Goal: Navigation & Orientation: Find specific page/section

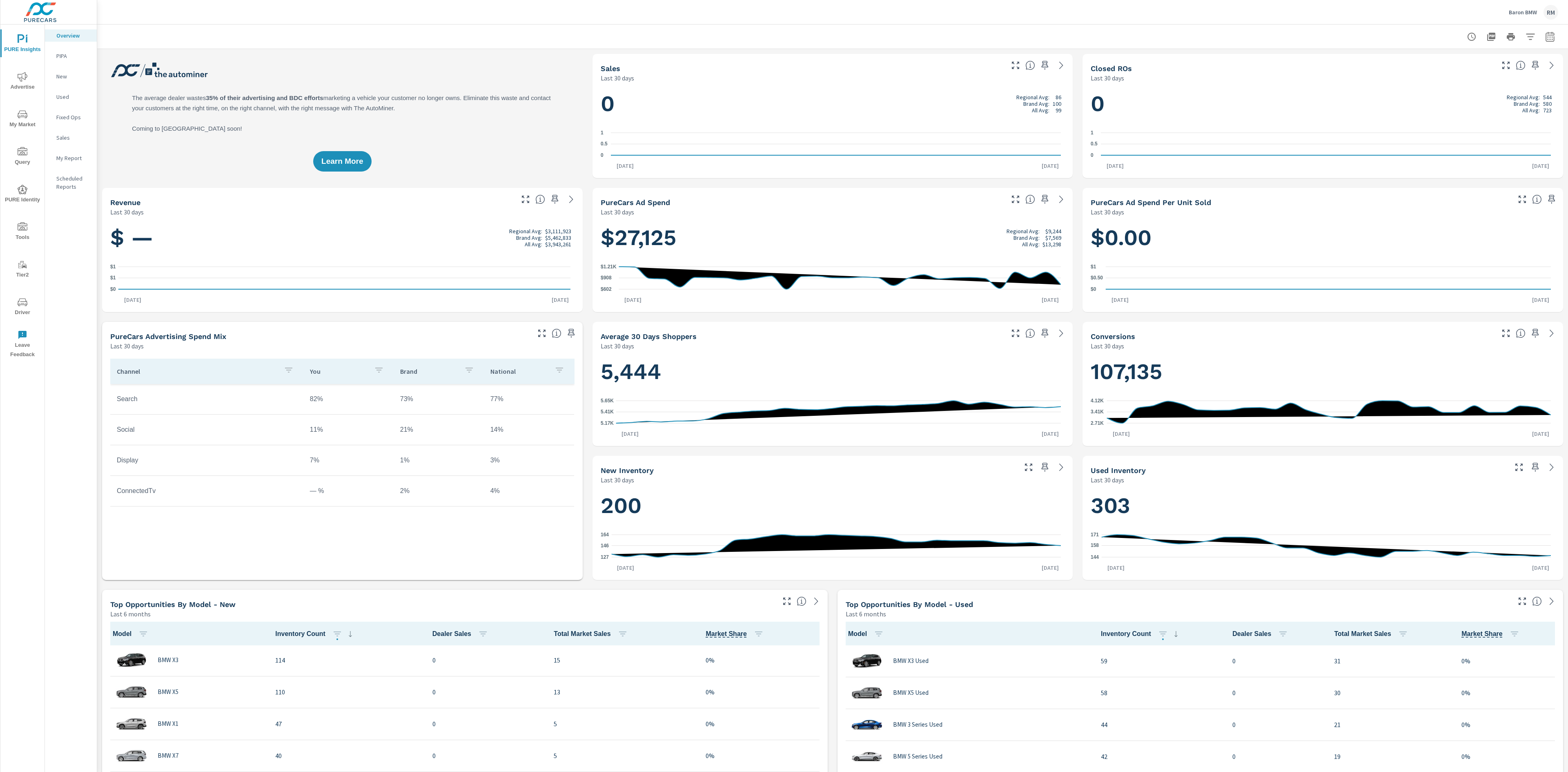
scroll to position [1, 0]
click at [26, 122] on span "My Market" at bounding box center [23, 119] width 39 height 20
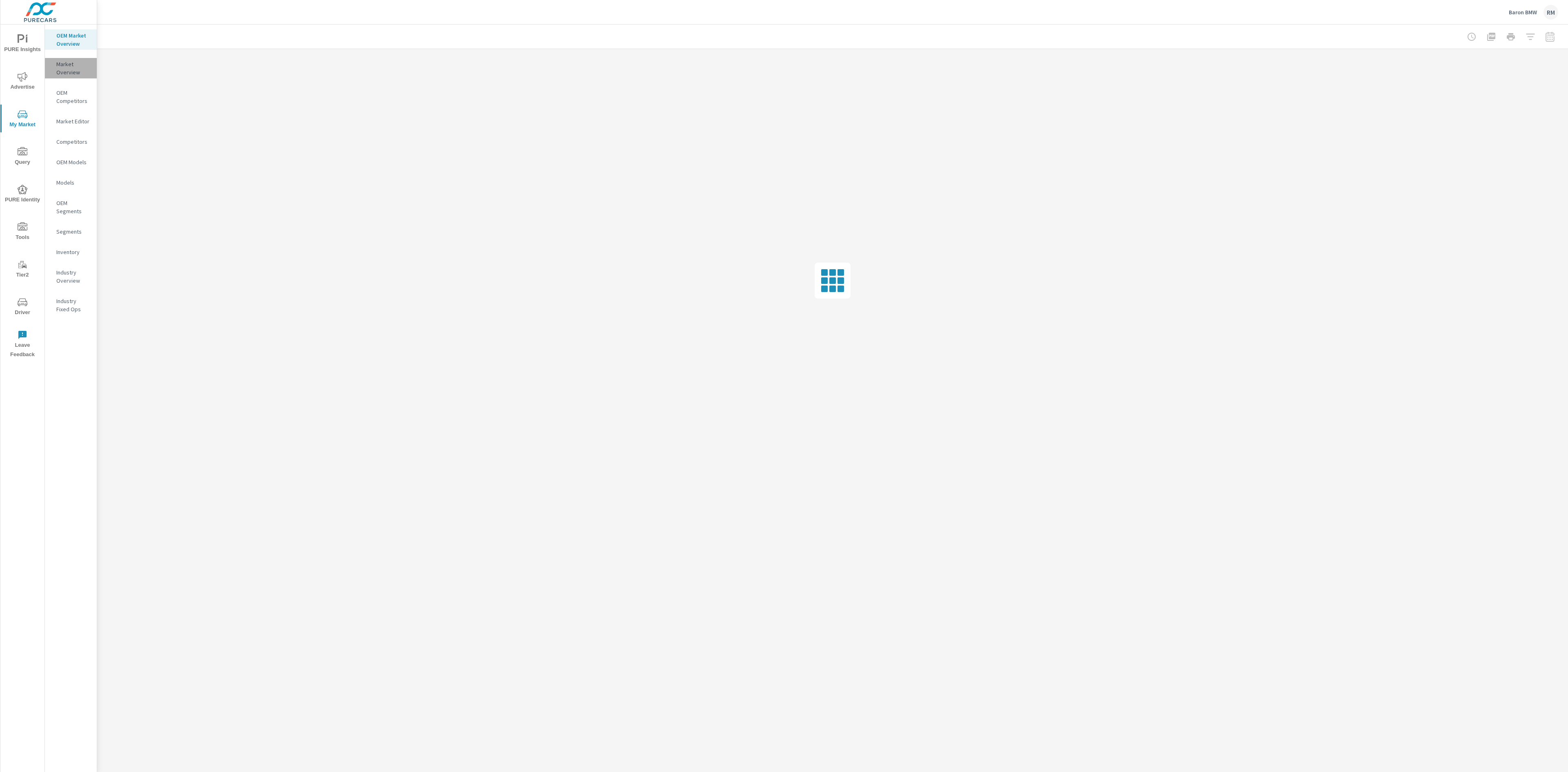
click at [61, 67] on p "Market Overview" at bounding box center [74, 68] width 34 height 16
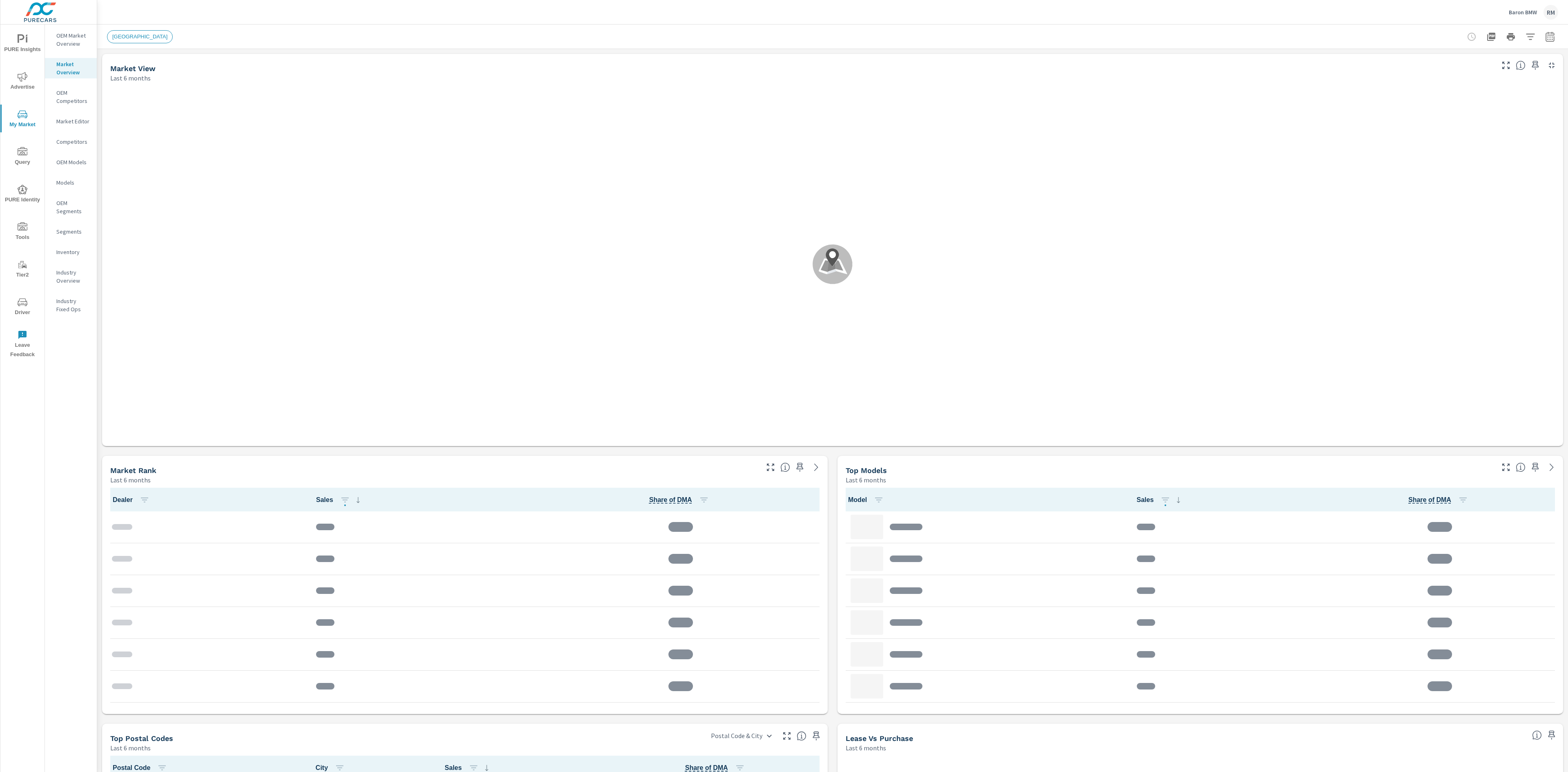
click at [74, 119] on p "Market Editor" at bounding box center [74, 121] width 34 height 8
